Goal: Check status: Check status

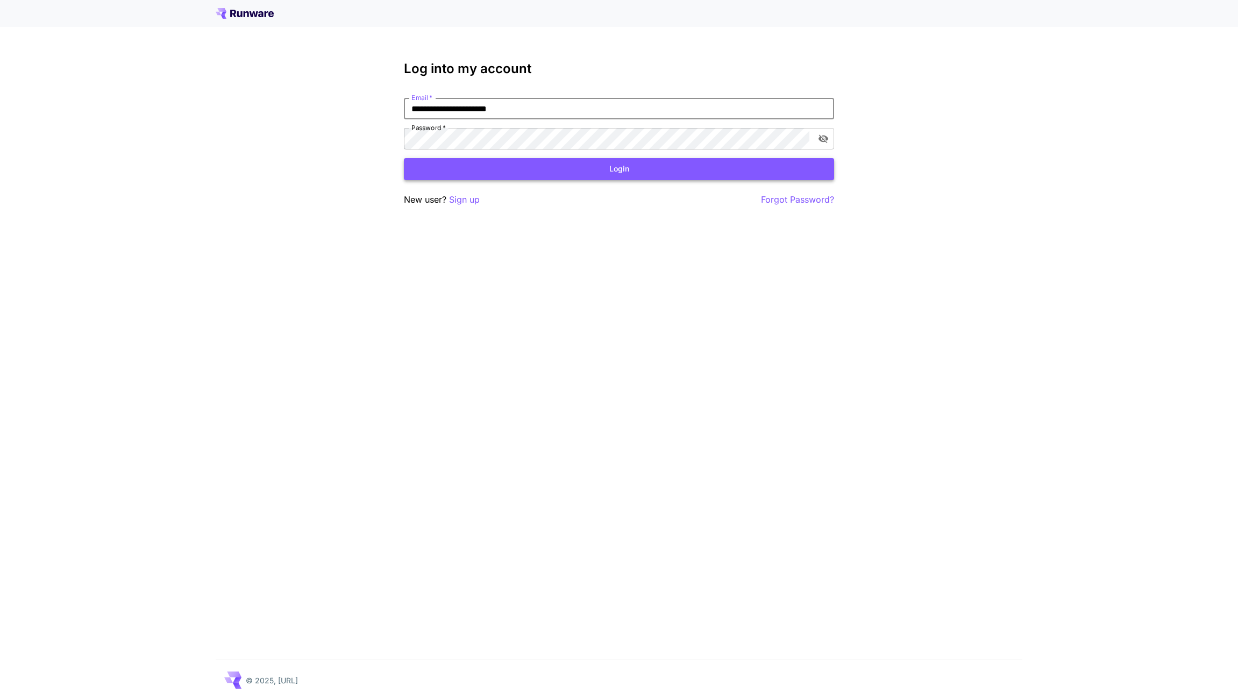
type input "**********"
click at [507, 162] on button "Login" at bounding box center [619, 169] width 430 height 22
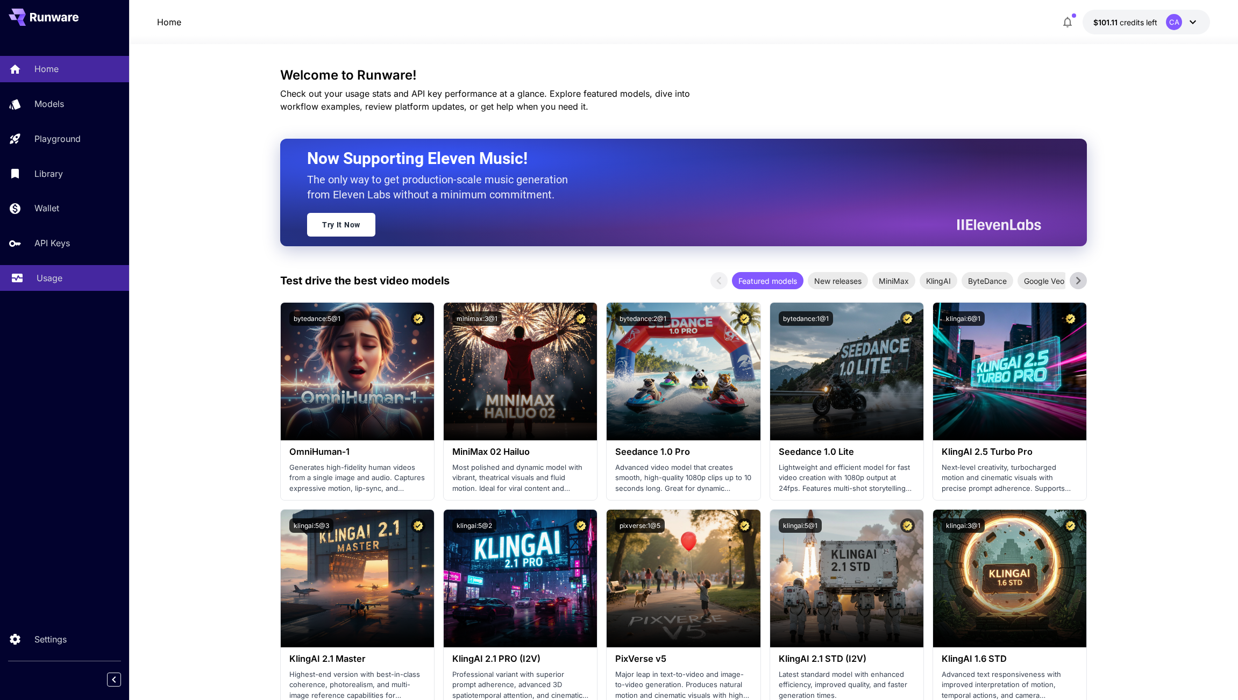
click at [84, 280] on div "Usage" at bounding box center [79, 278] width 84 height 13
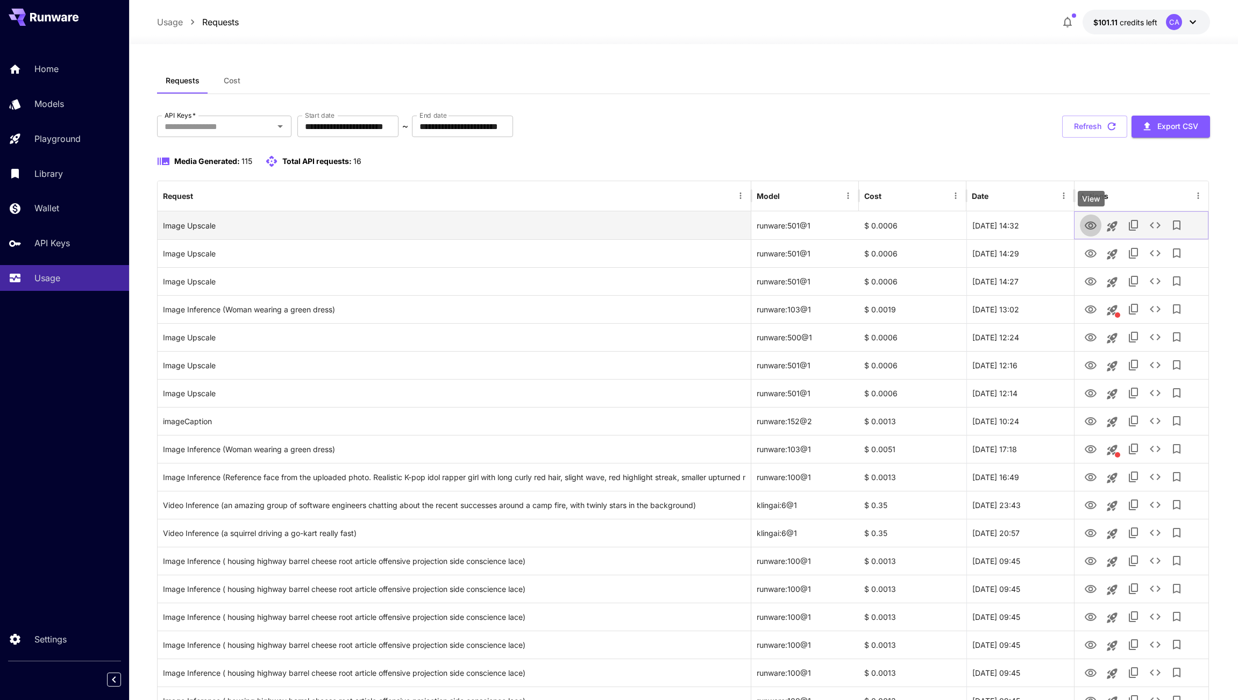
click at [1093, 226] on icon "View" at bounding box center [1091, 226] width 12 height 8
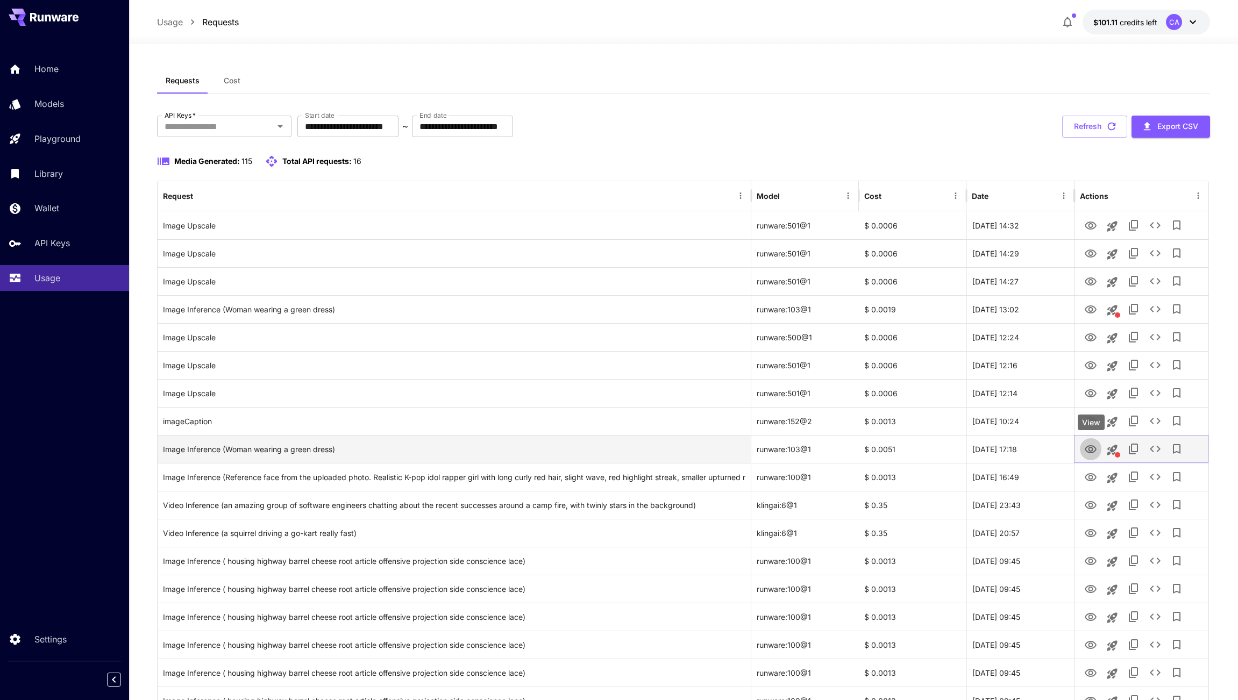
click at [1091, 450] on icon "View" at bounding box center [1090, 449] width 13 height 13
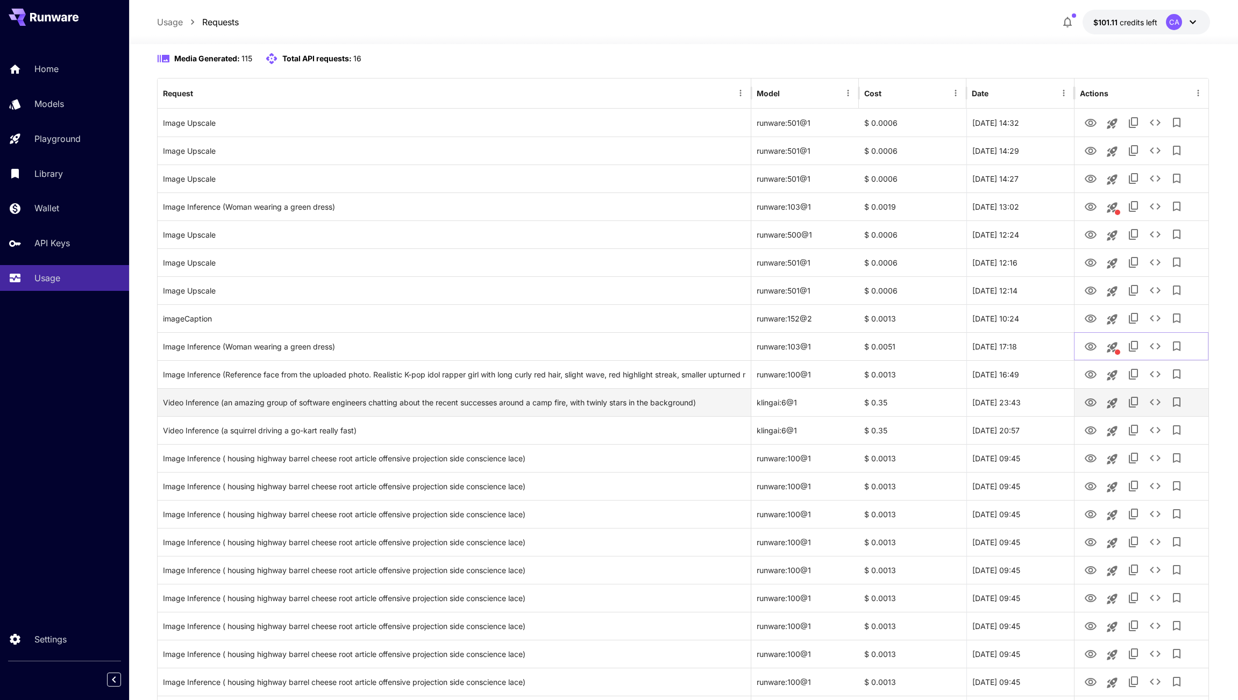
scroll to position [122, 0]
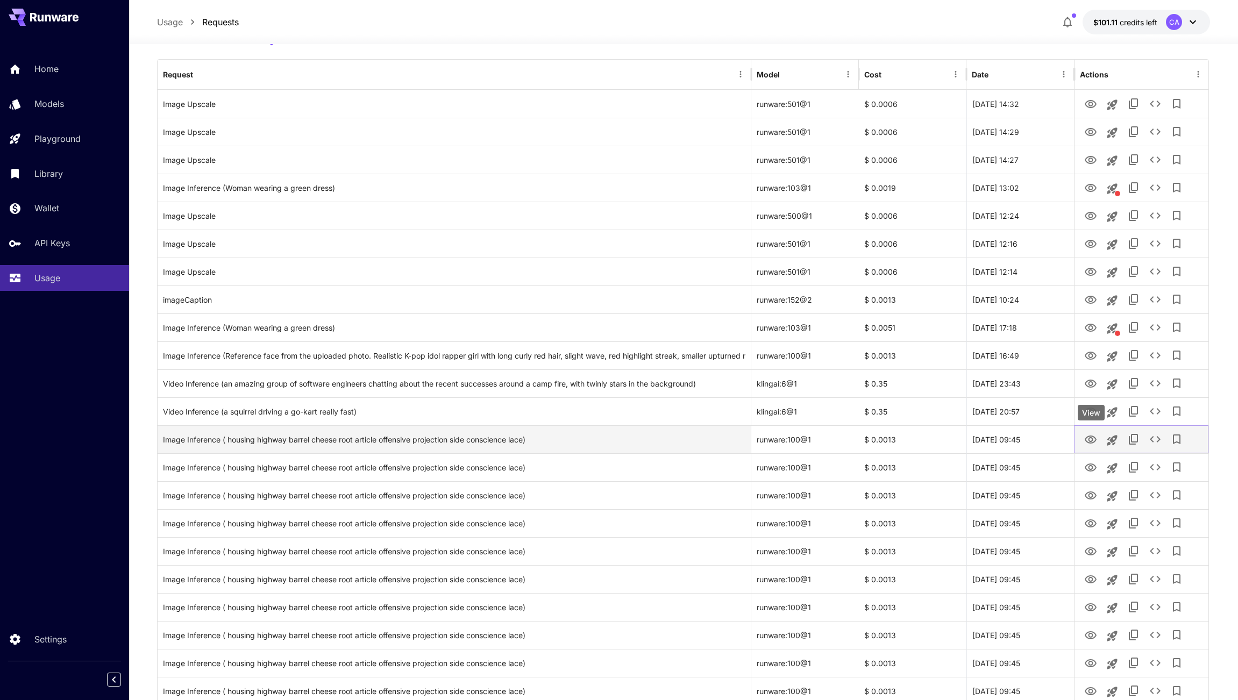
click at [1092, 441] on icon "View" at bounding box center [1090, 439] width 13 height 13
